Goal: Task Accomplishment & Management: Use online tool/utility

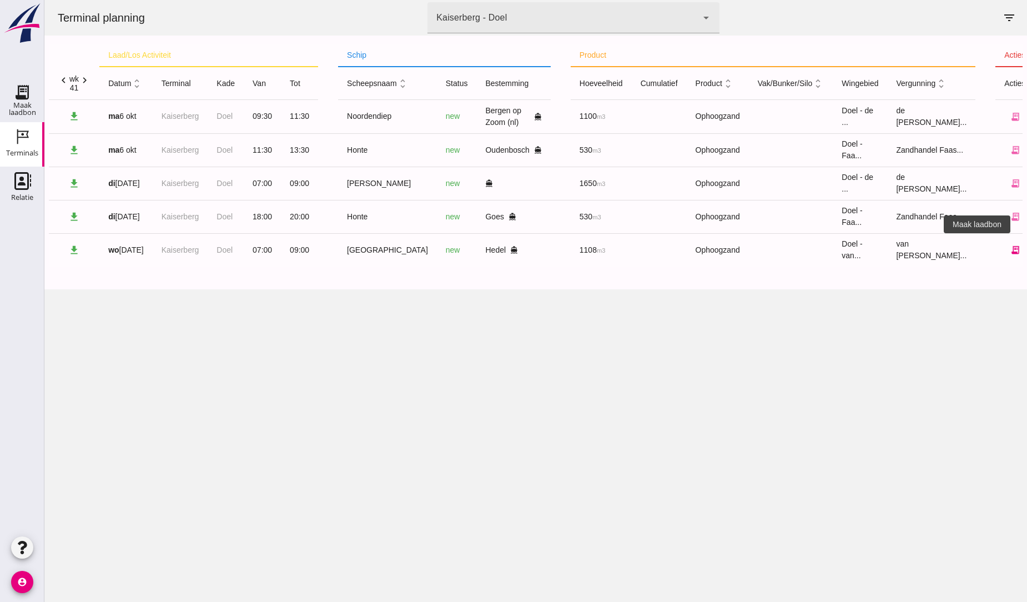
click at [1010, 253] on icon "receipt_long" at bounding box center [1015, 250] width 10 height 10
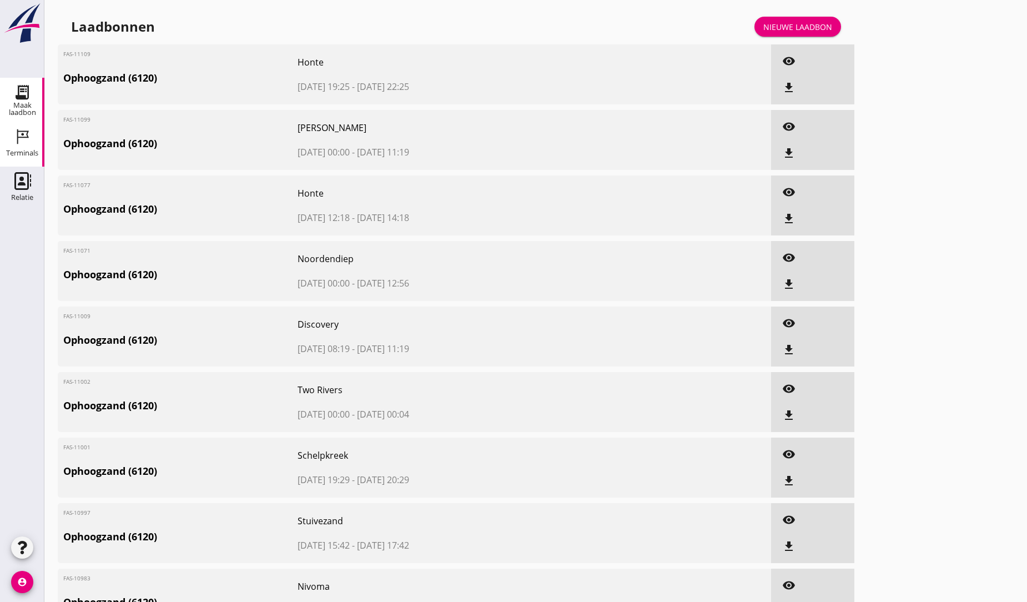
click at [25, 132] on icon "Terminals" at bounding box center [22, 137] width 18 height 18
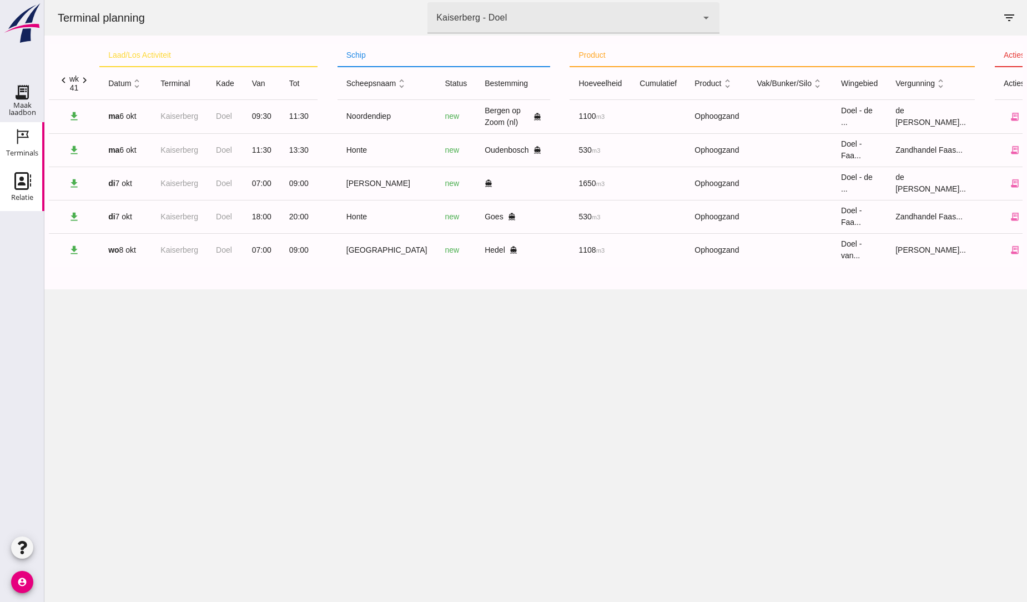
click at [18, 187] on icon "Relatie" at bounding box center [22, 181] width 18 height 18
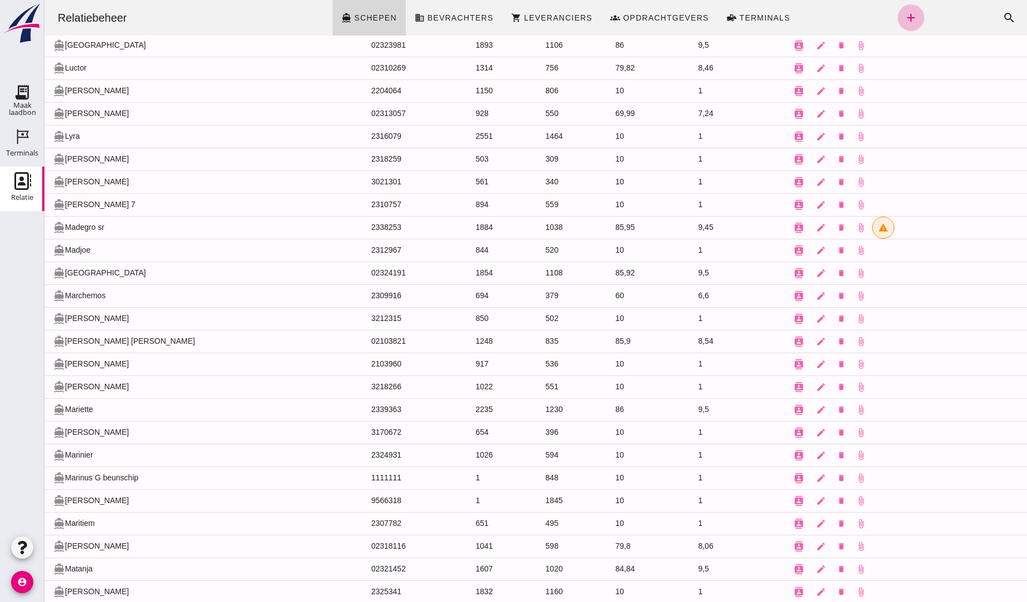
scroll to position [5859, 0]
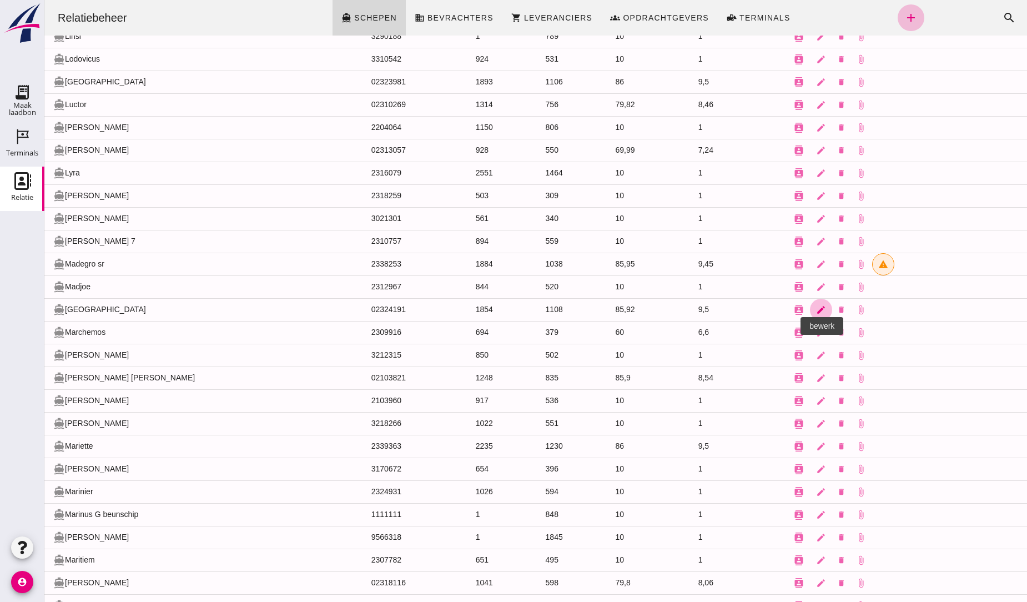
click at [816, 315] on icon "edit" at bounding box center [821, 310] width 10 height 10
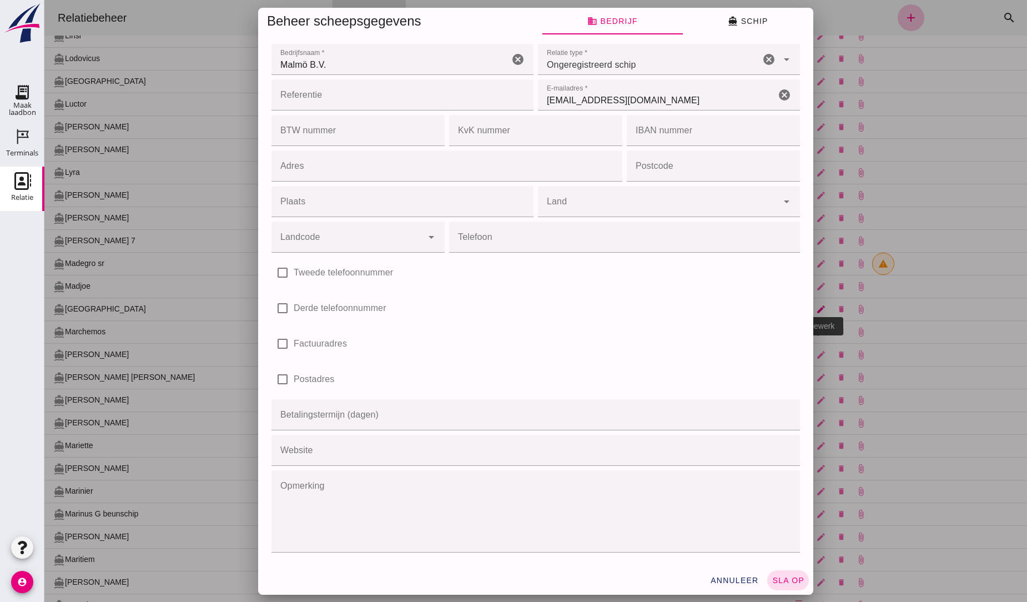
click at [779, 324] on div "Beheer scheepsgegevens business Bedrijf directions_boat Schip Bedrijfsnaam * Be…" at bounding box center [535, 301] width 982 height 602
click at [779, 324] on div "check_box_outline_blank Derde telefoonnummer" at bounding box center [535, 308] width 533 height 36
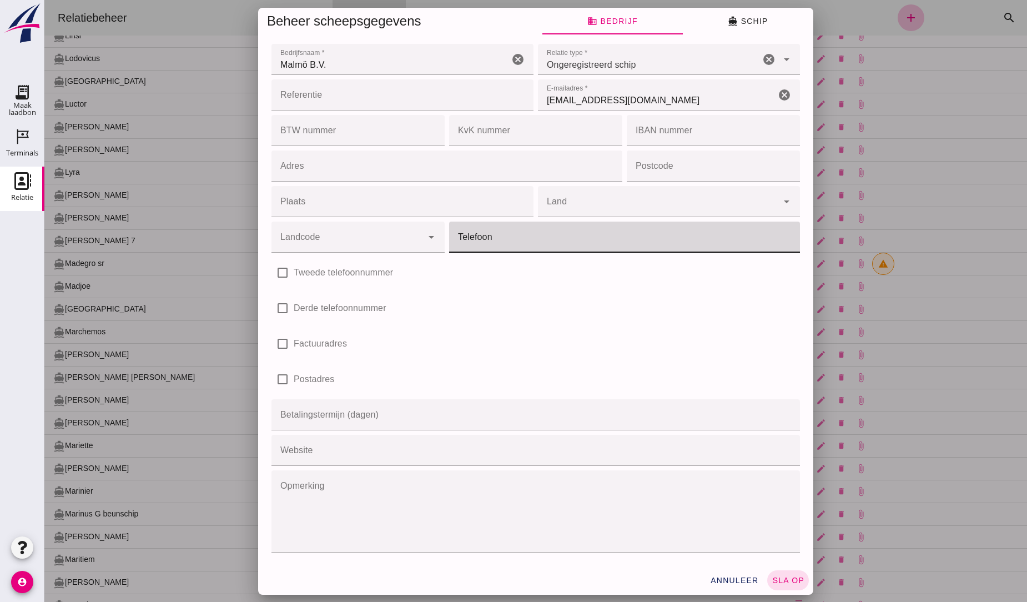
click at [484, 240] on input "Telefoon" at bounding box center [621, 236] width 344 height 31
type input "0621644749"
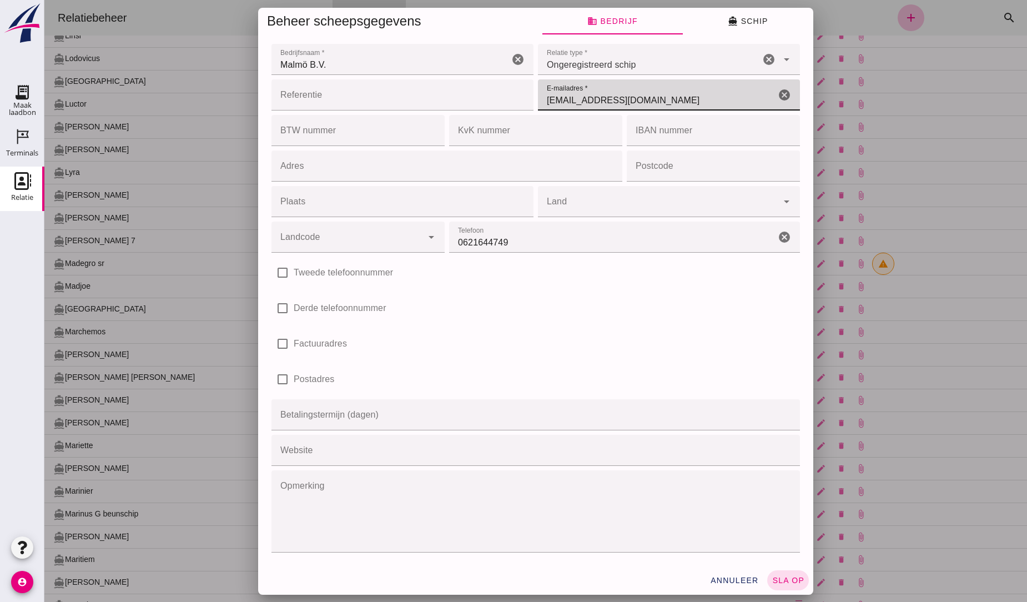
click at [651, 100] on input "Bonnen@Faassegroep.nl" at bounding box center [657, 94] width 238 height 31
type input "B"
type input "malmo@hidra.nl"
click at [781, 579] on span "sla op" at bounding box center [788, 580] width 33 height 9
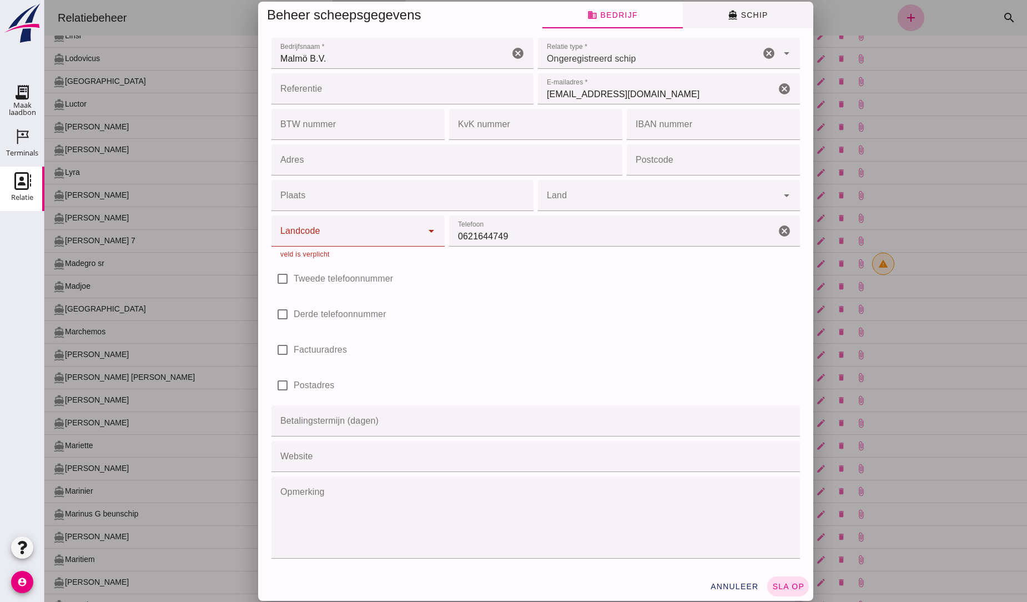
click at [745, 14] on span "directions_boat Schip" at bounding box center [748, 15] width 40 height 10
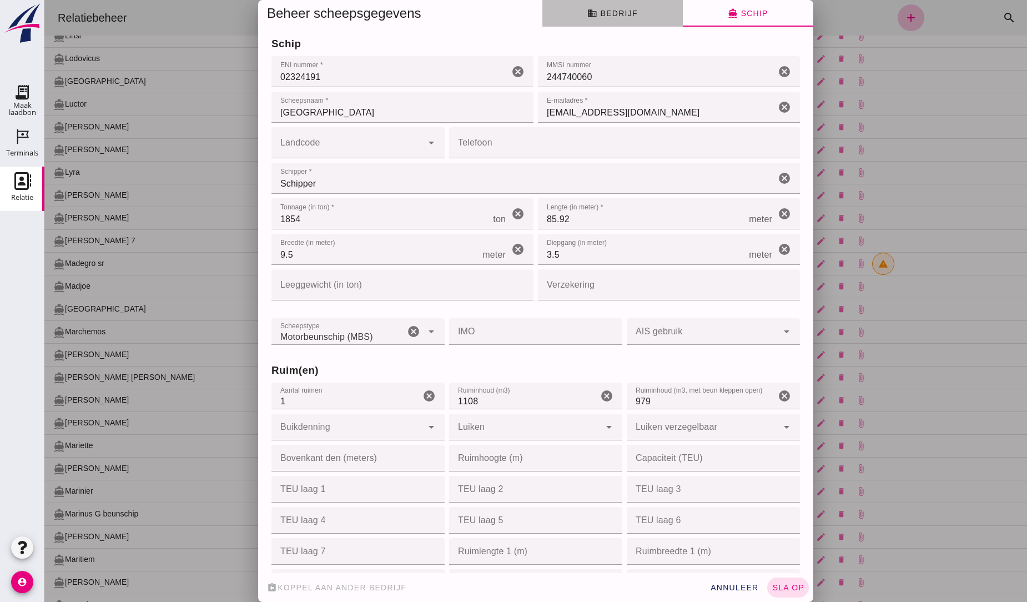
click at [612, 12] on span "business Bedrijf" at bounding box center [612, 13] width 50 height 10
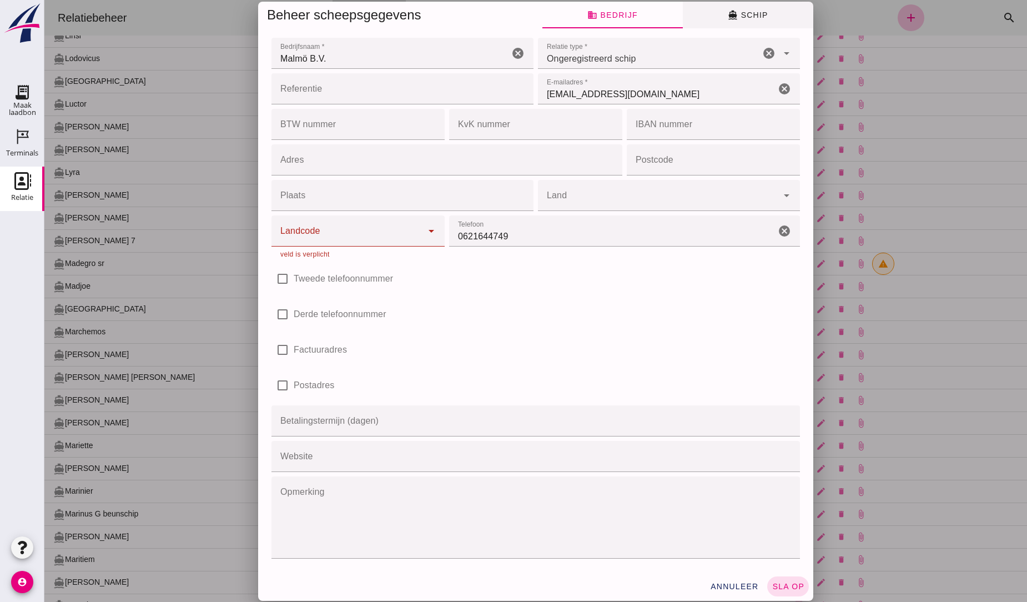
click at [748, 14] on span "directions_boat Schip" at bounding box center [748, 15] width 40 height 10
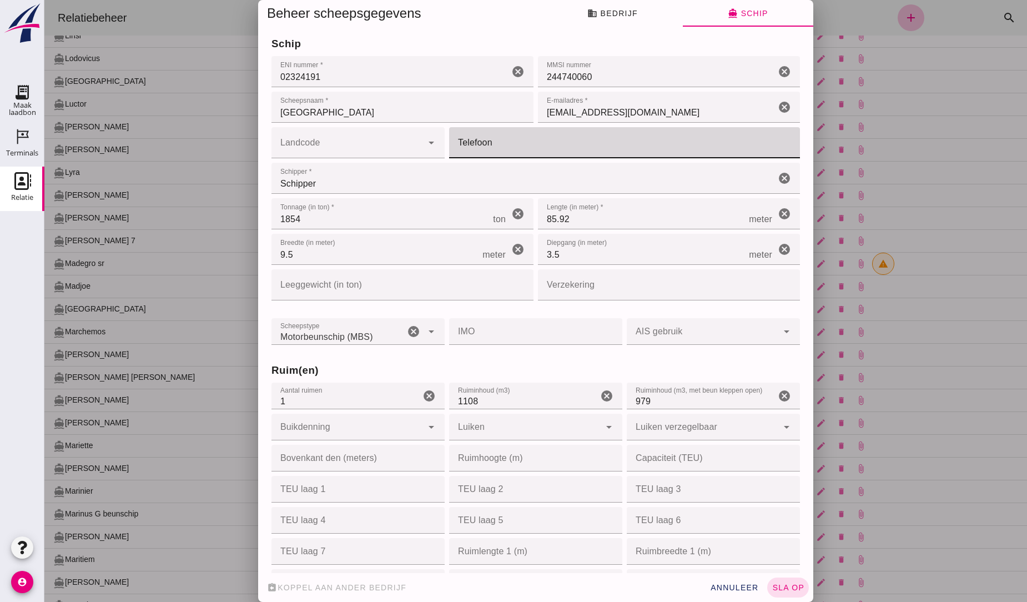
click at [507, 143] on input "Telefoon" at bounding box center [621, 142] width 344 height 31
type input "0621644749"
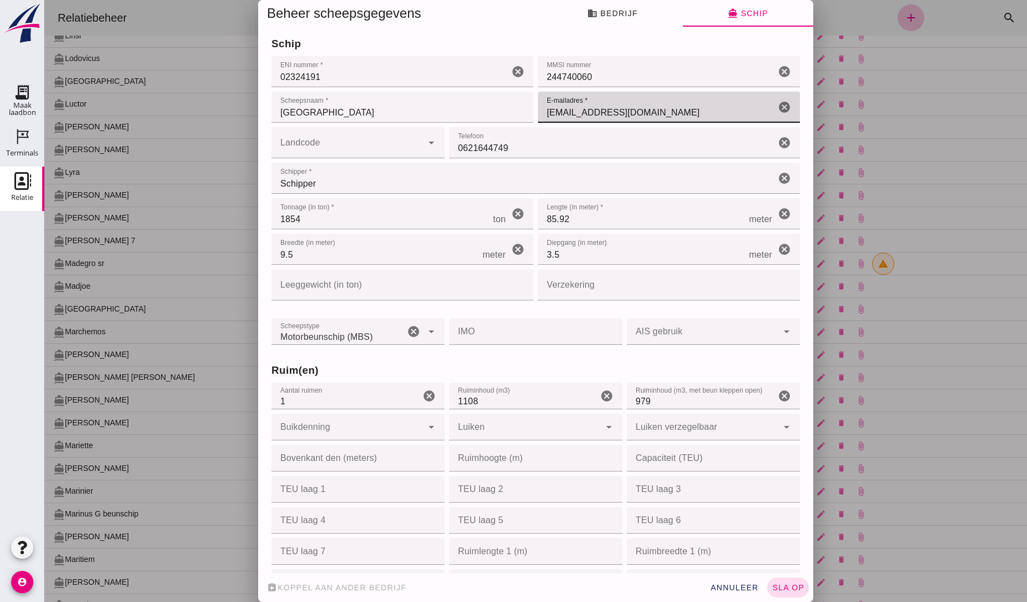
click at [654, 108] on input "Bonnen@Faassegroep.nl" at bounding box center [657, 107] width 238 height 31
type input "B"
type input "malmo@hidra.nl"
click at [780, 582] on button "sla op" at bounding box center [788, 587] width 42 height 20
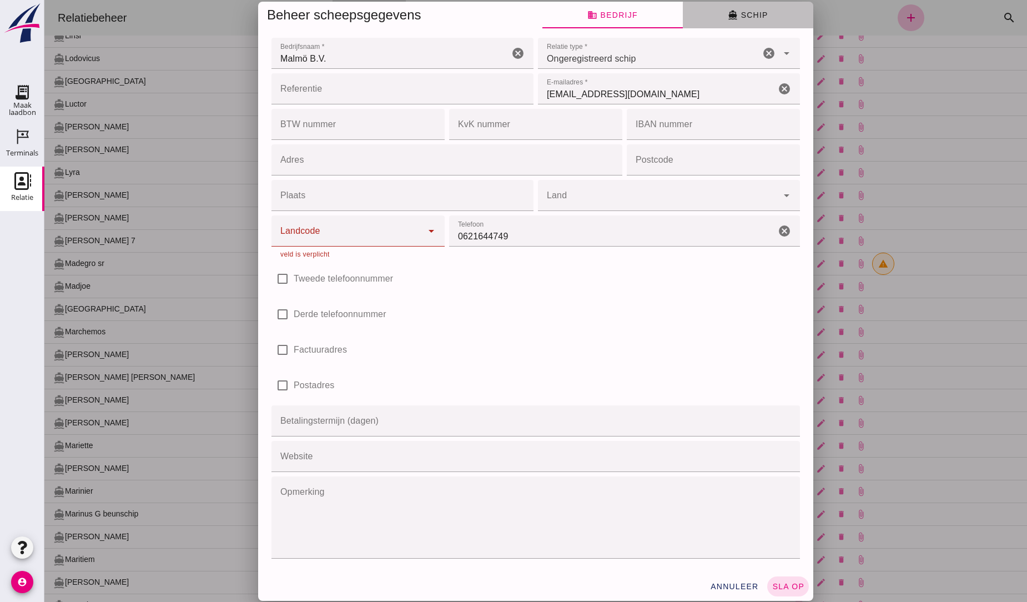
click at [729, 17] on icon "directions_boat" at bounding box center [733, 15] width 10 height 10
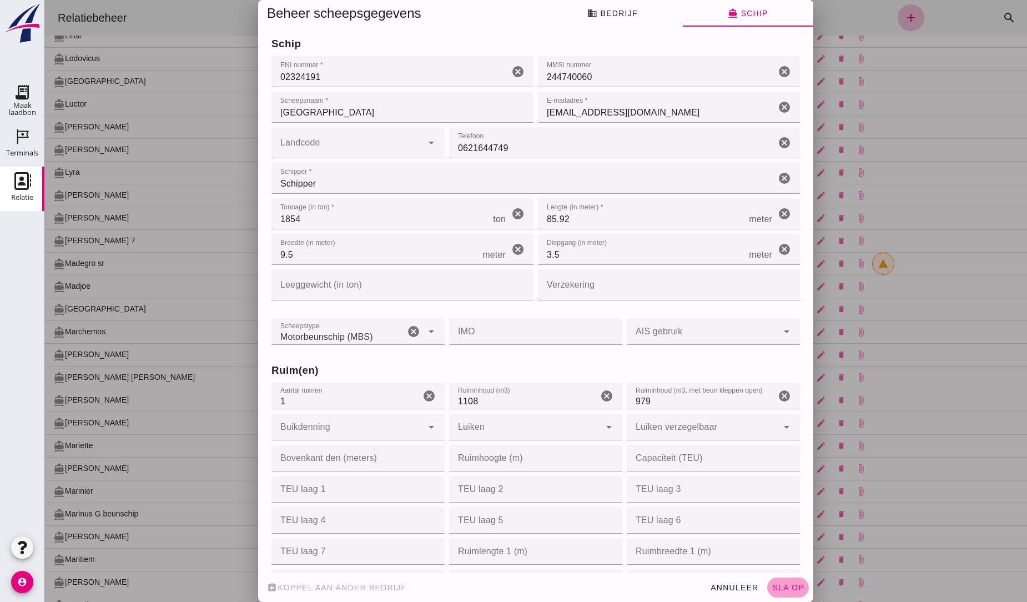
click at [792, 587] on span "sla op" at bounding box center [788, 587] width 33 height 9
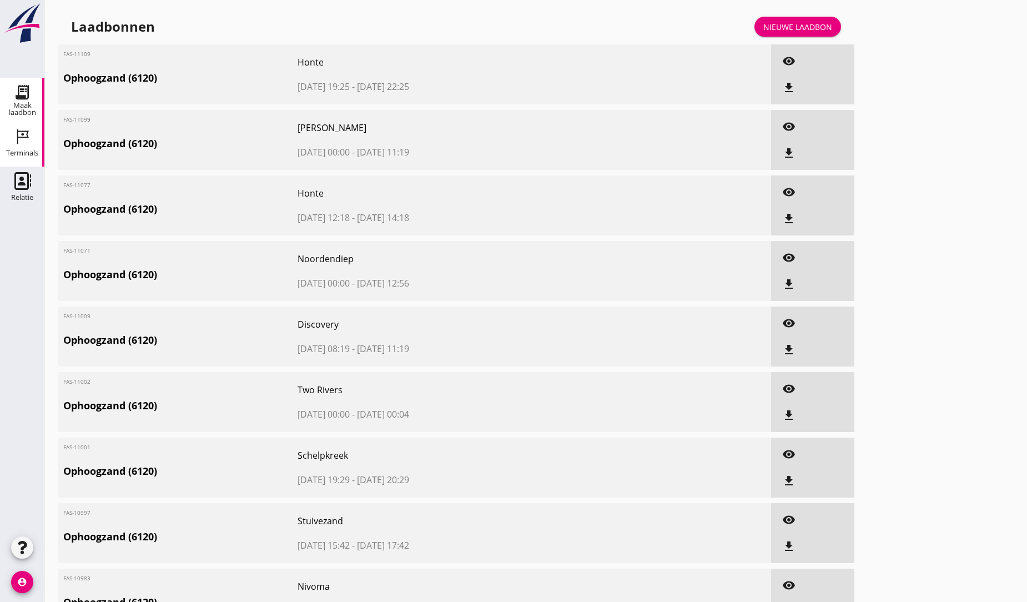
click at [24, 139] on icon "Terminals" at bounding box center [22, 137] width 18 height 18
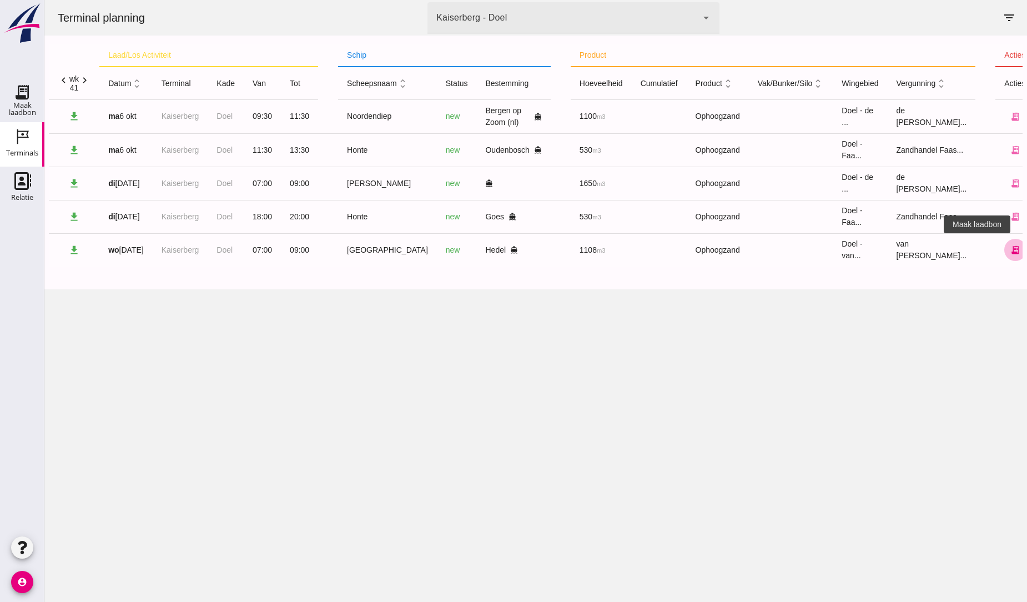
click at [1010, 250] on icon "receipt_long" at bounding box center [1015, 250] width 10 height 10
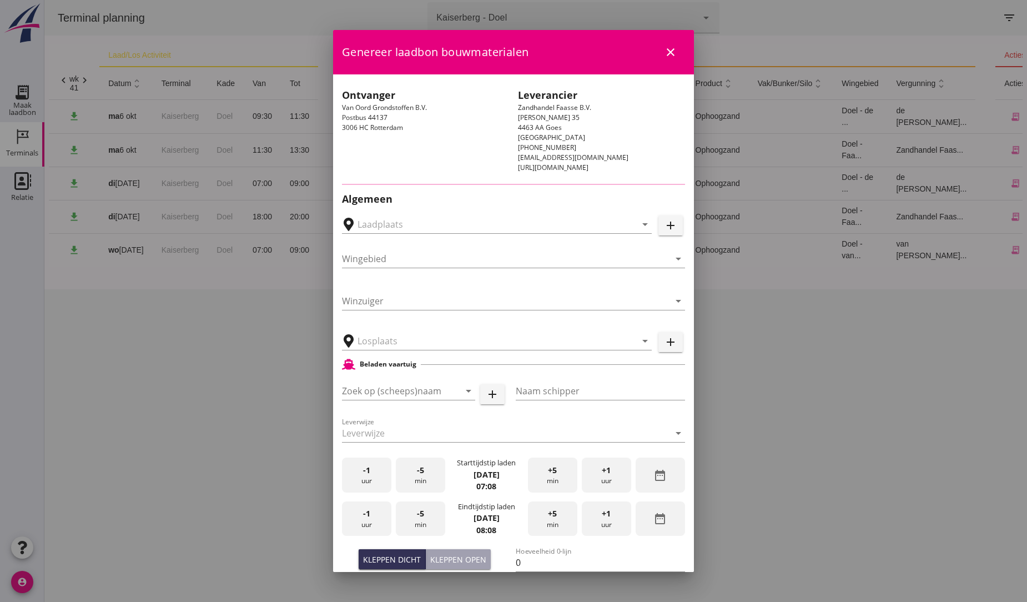
type input "[PERSON_NAME], Hedel"
type input "[GEOGRAPHIC_DATA]"
type input "Schipper"
type input "1108"
type input "Ophoogzand (6120)"
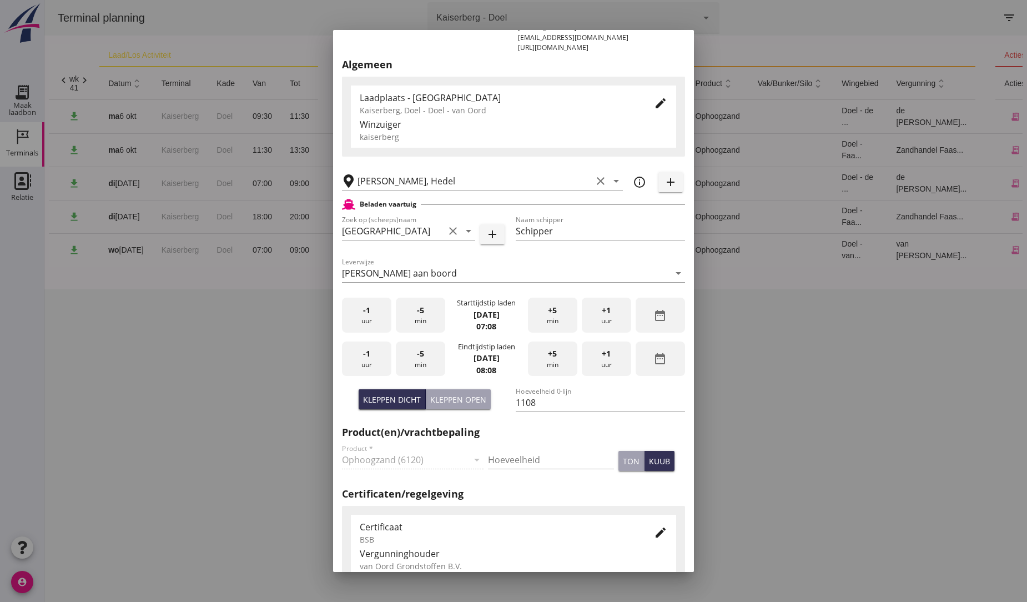
scroll to position [123, 0]
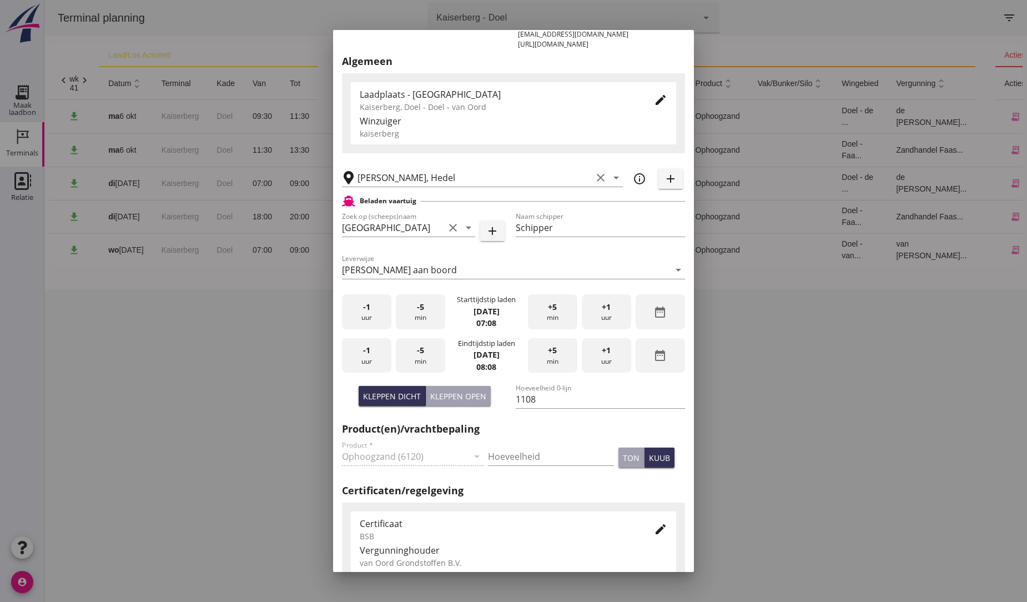
click at [602, 351] on span "+1" at bounding box center [606, 350] width 9 height 12
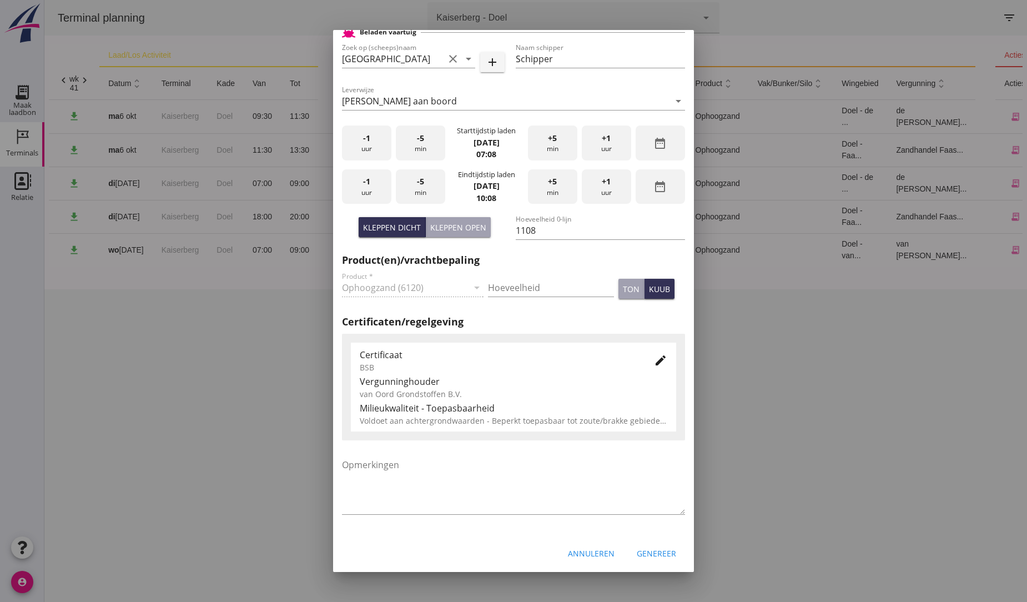
scroll to position [294, 0]
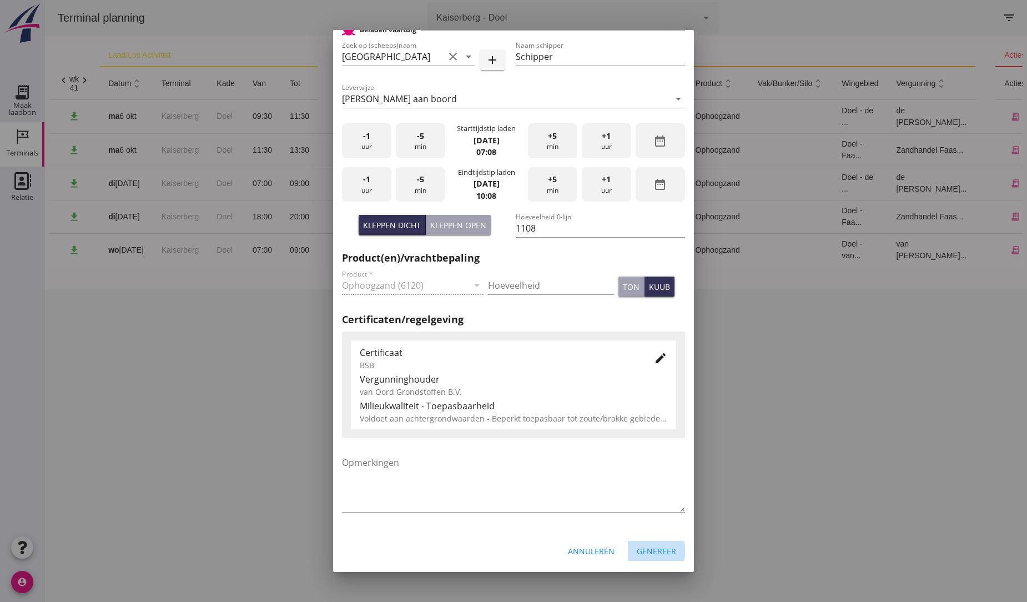
click at [648, 548] on div "Genereer" at bounding box center [656, 551] width 39 height 12
